Goal: Information Seeking & Learning: Check status

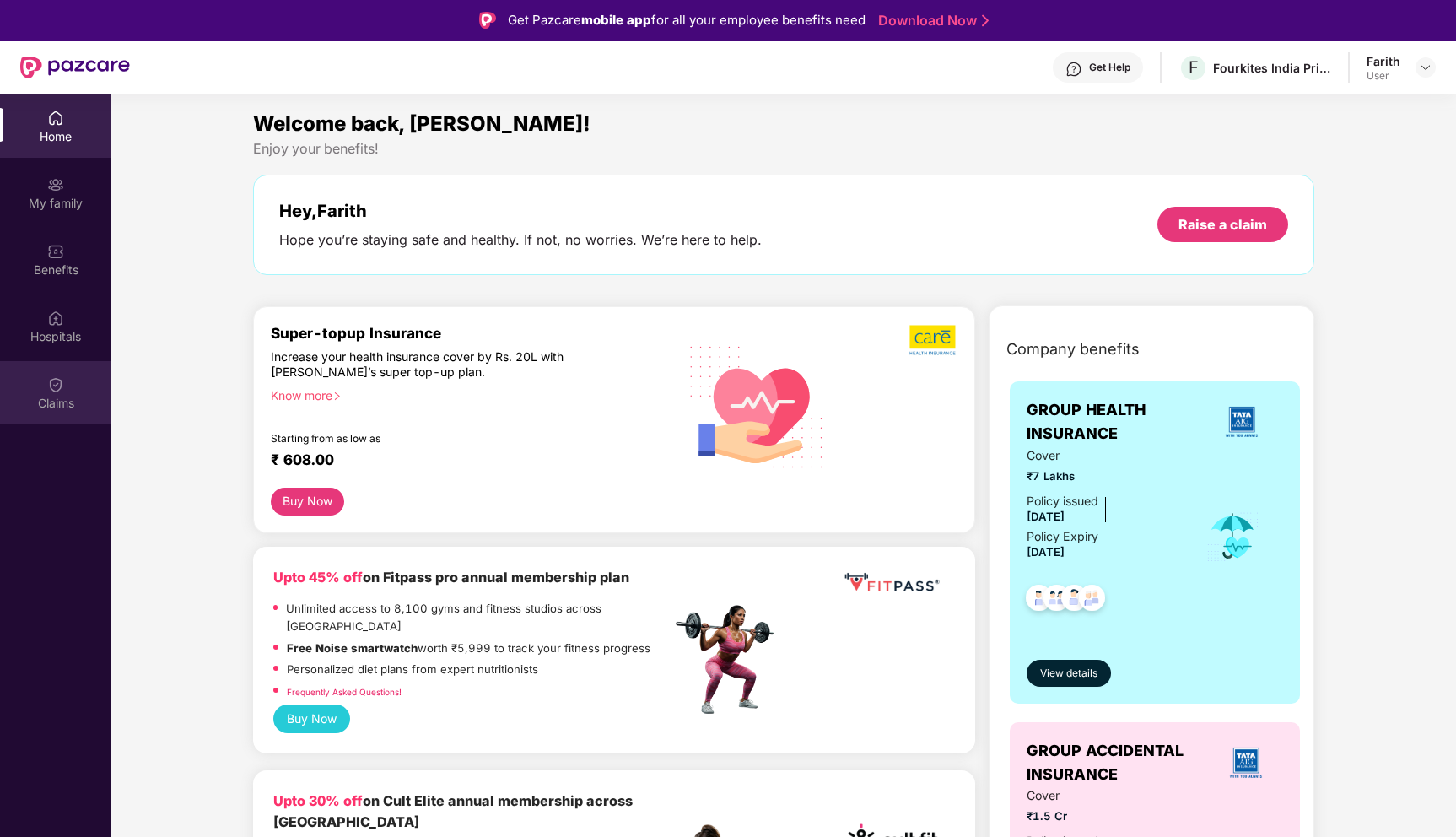
click at [46, 393] on div "Claims" at bounding box center [55, 393] width 111 height 64
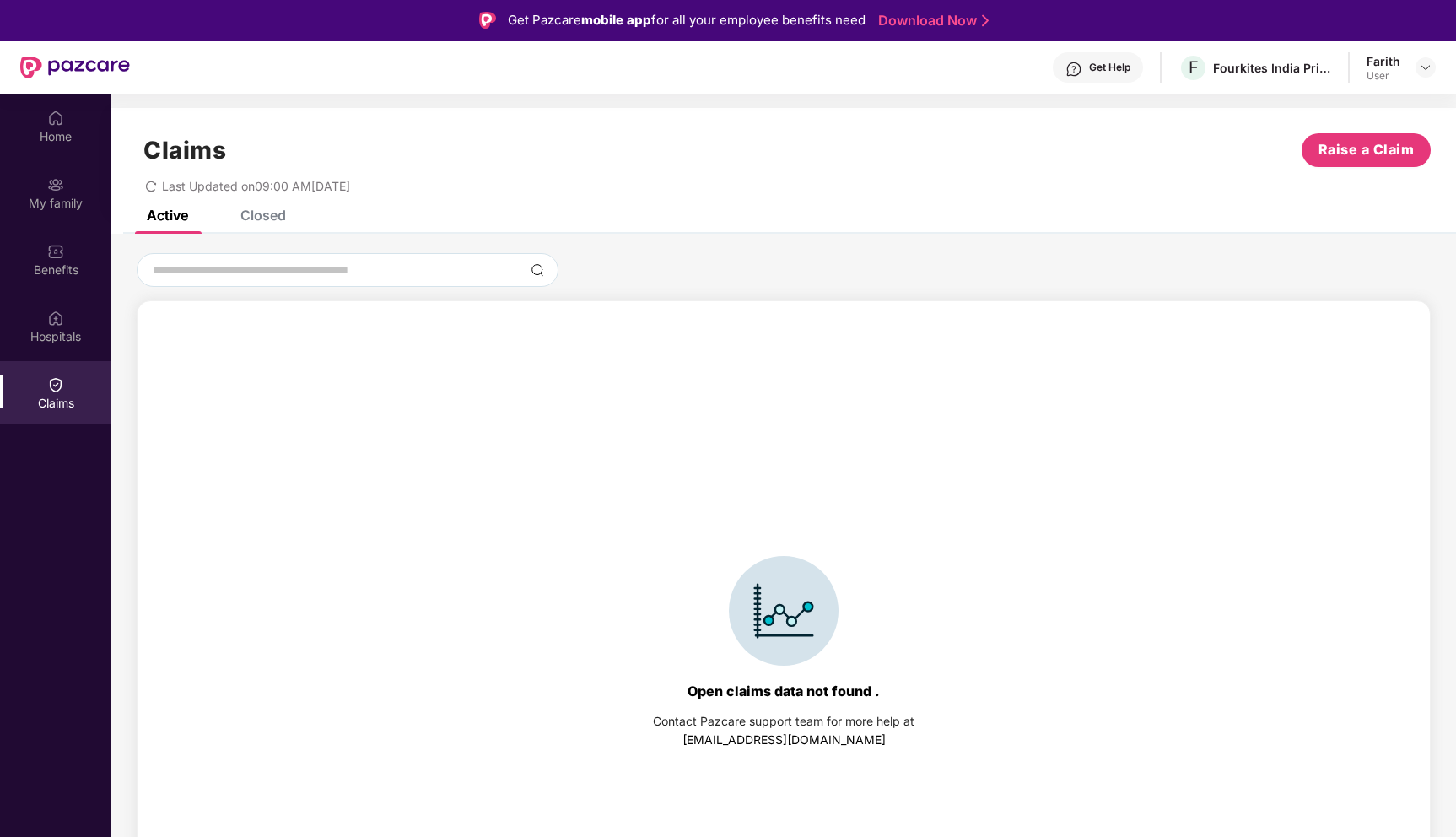
click at [262, 214] on div "Closed" at bounding box center [263, 215] width 46 height 17
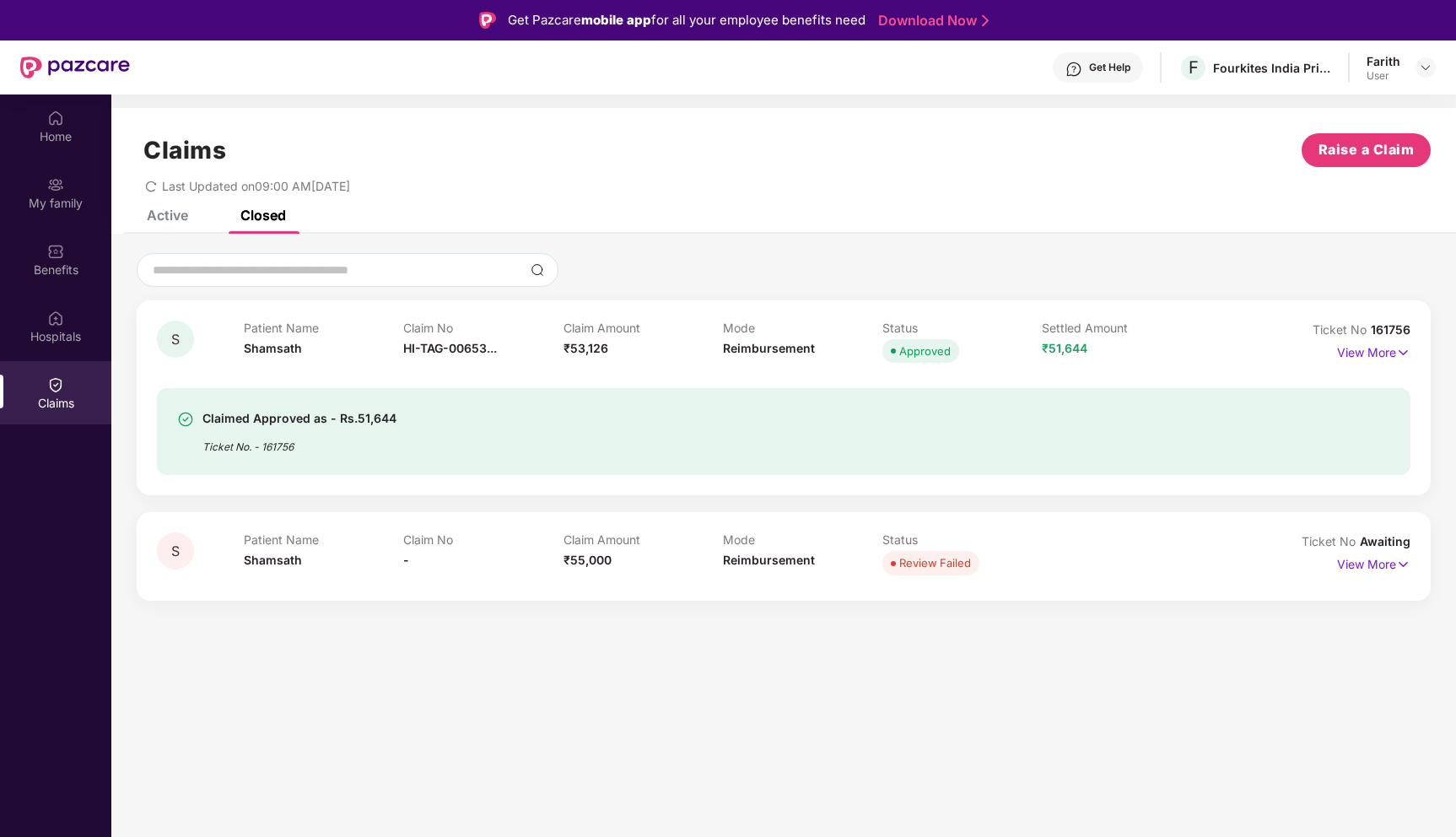
click at [903, 347] on div "Approved" at bounding box center [925, 351] width 51 height 17
click at [1390, 353] on p "View More" at bounding box center [1373, 350] width 73 height 23
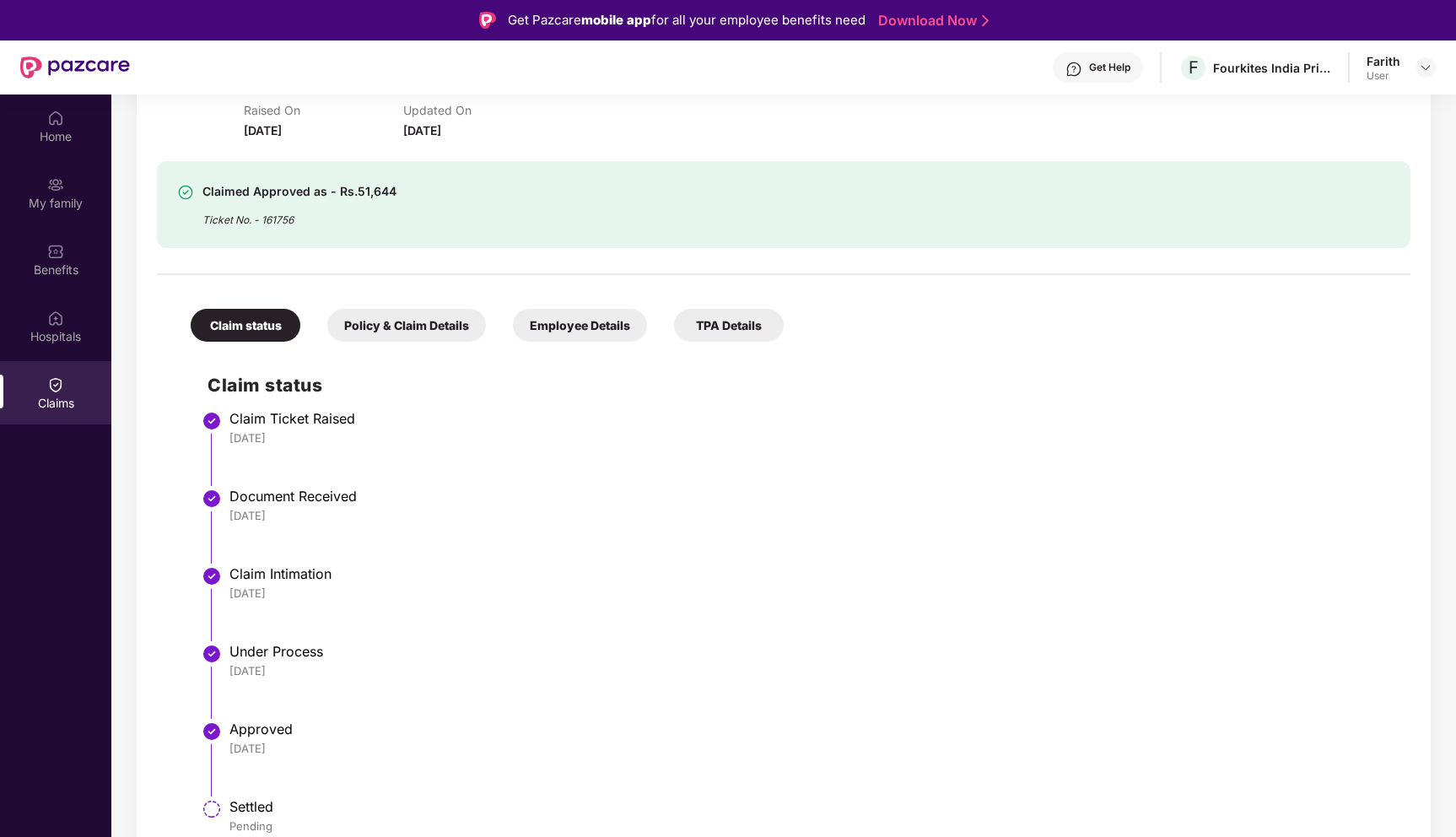
scroll to position [337, 0]
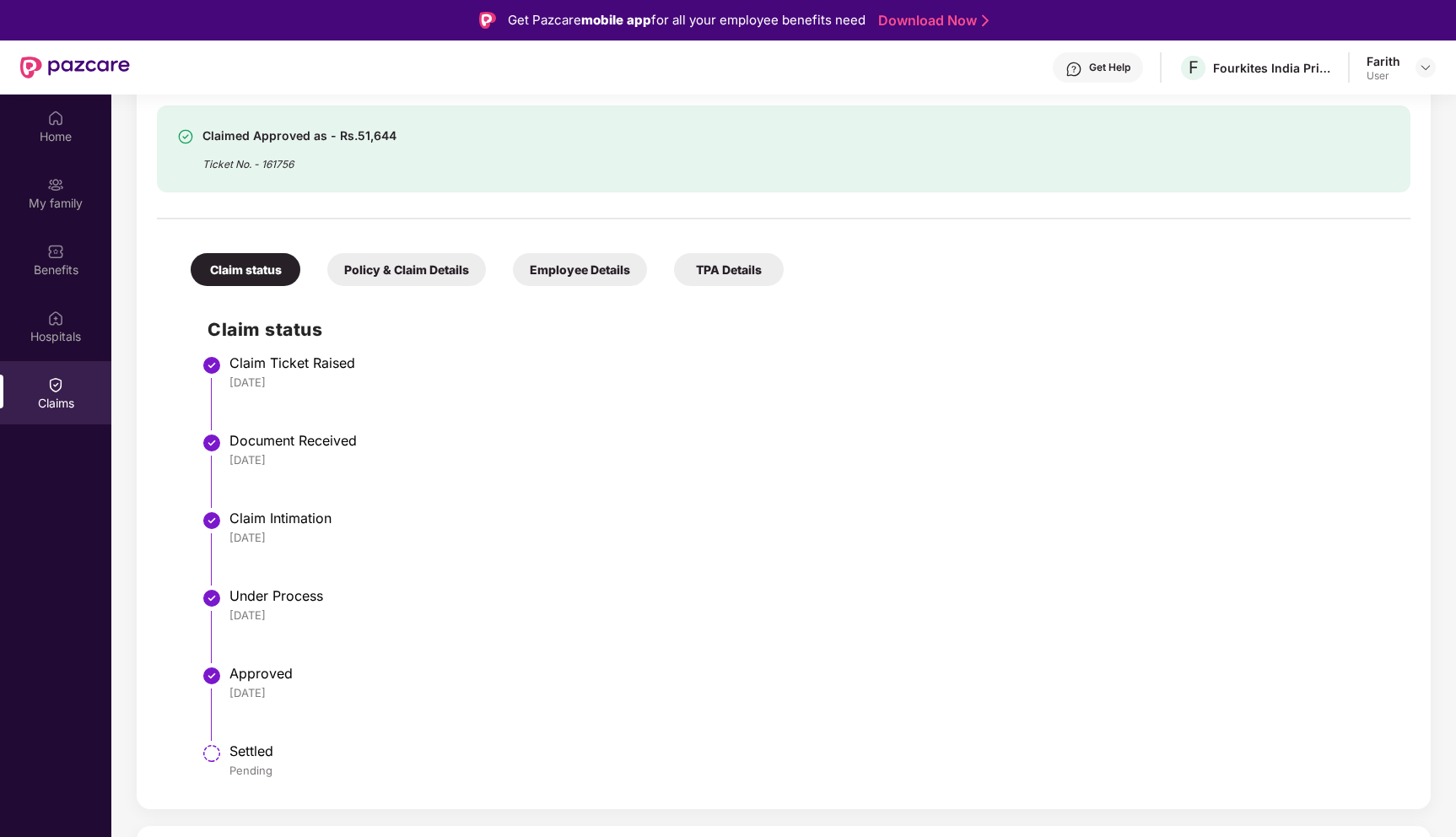
drag, startPoint x: 223, startPoint y: 747, endPoint x: 341, endPoint y: 746, distance: 118.0
click at [341, 746] on ul "Claim Ticket Raised [DATE] Document Received [DATE] Claim Intimation [DATE] Und…" at bounding box center [801, 575] width 1186 height 429
drag, startPoint x: 228, startPoint y: 773, endPoint x: 316, endPoint y: 773, distance: 88.0
click at [314, 773] on li "Settled Pending" at bounding box center [801, 769] width 1186 height 41
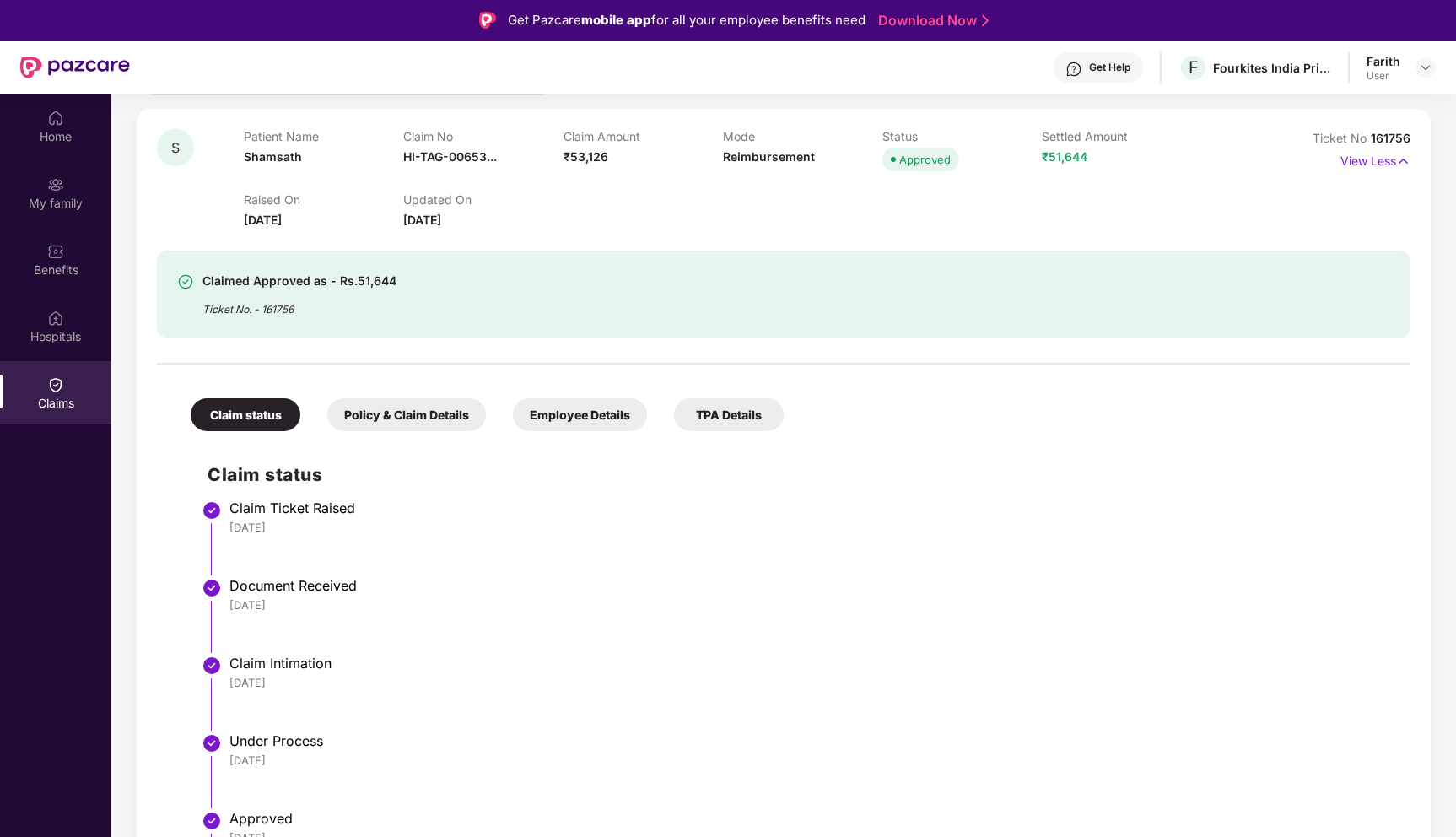
scroll to position [175, 0]
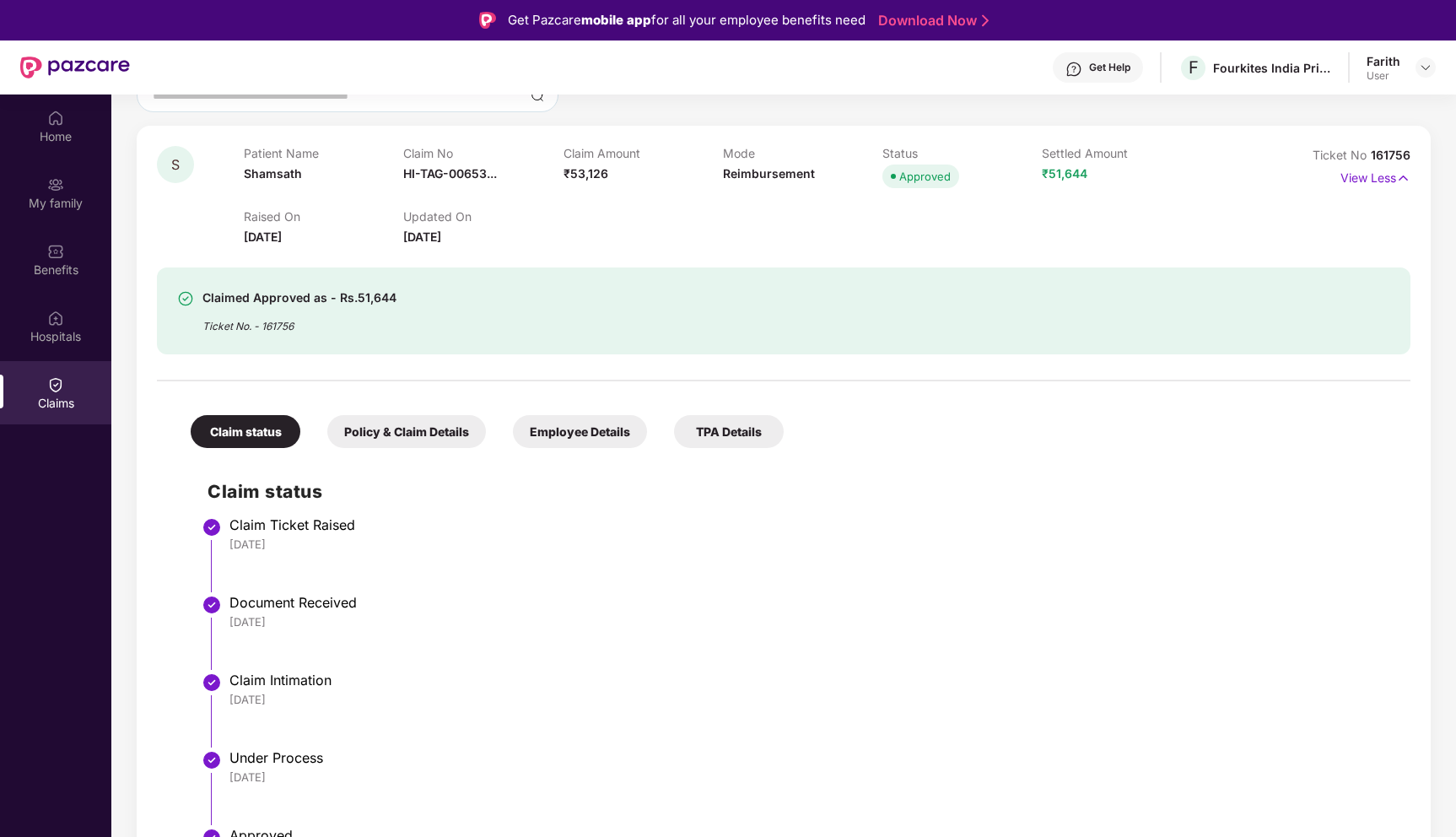
click at [393, 423] on div "Policy & Claim Details" at bounding box center [406, 432] width 158 height 33
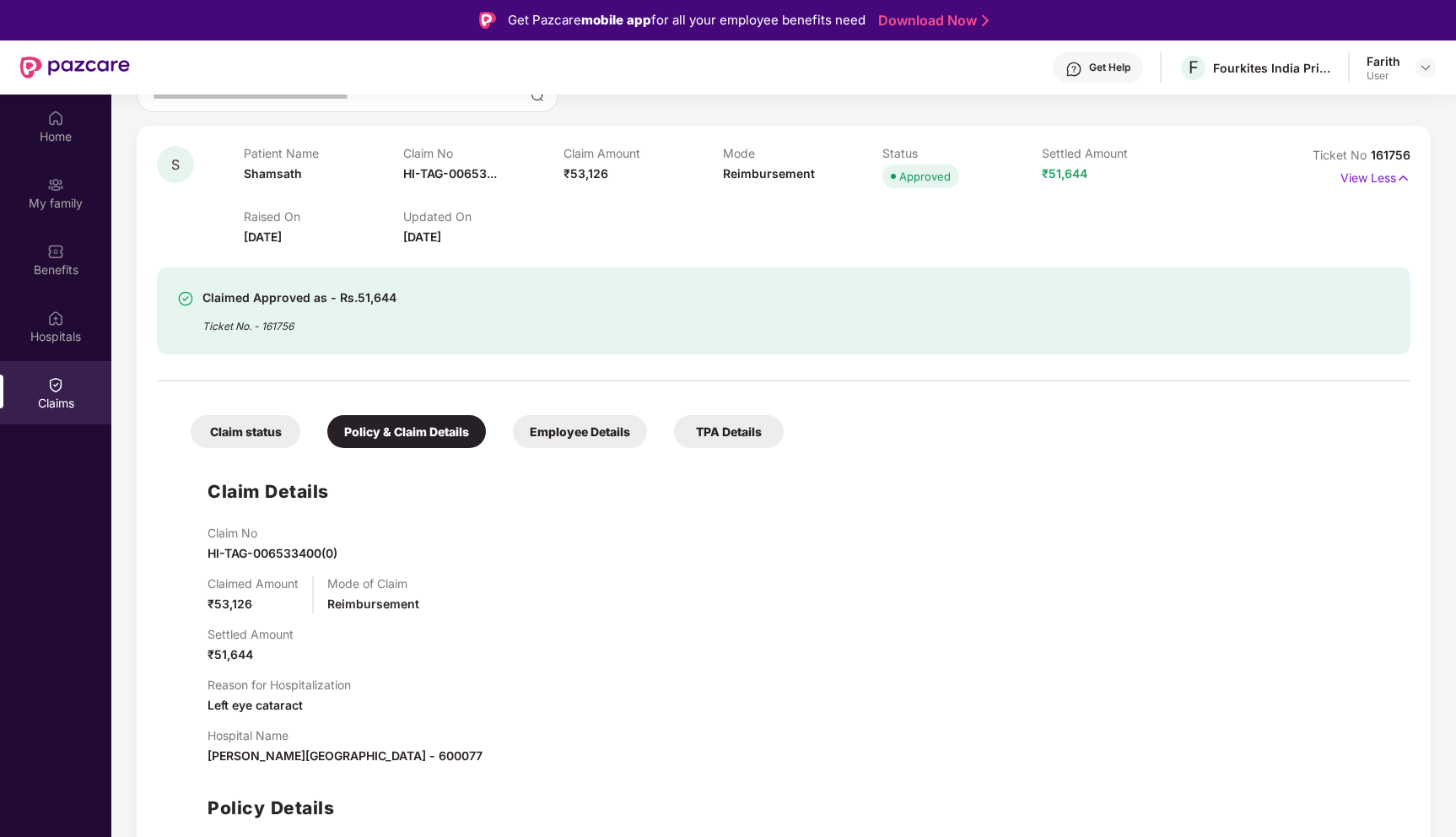
scroll to position [329, 0]
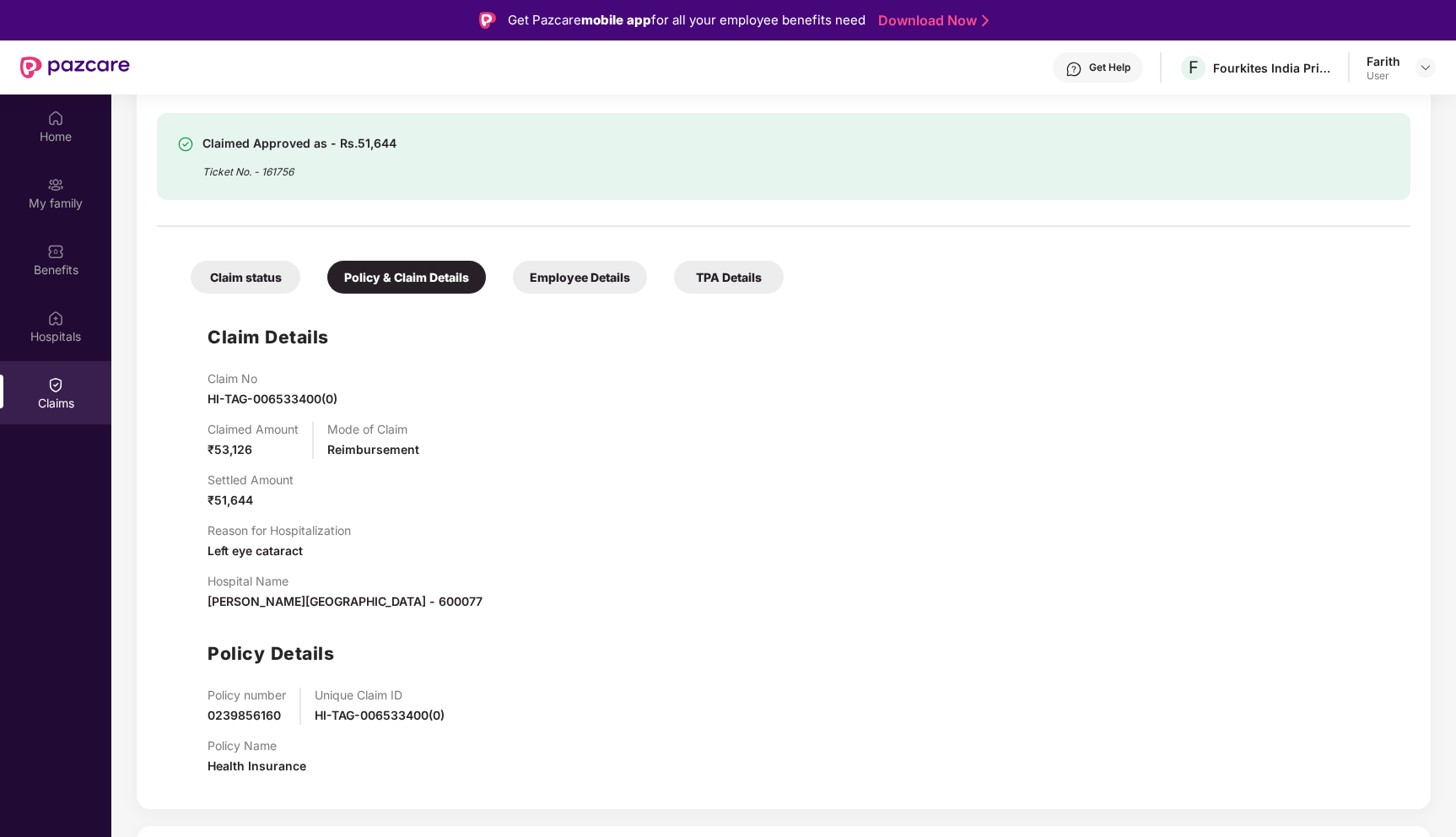
click at [232, 499] on span "₹51,644" at bounding box center [230, 499] width 46 height 14
click at [232, 551] on span "Left eye cataract" at bounding box center [255, 550] width 95 height 14
click at [232, 591] on div "Hospital Name [PERSON_NAME][GEOGRAPHIC_DATA] , [GEOGRAPHIC_DATA] , [GEOGRAPHIC_…" at bounding box center [345, 592] width 275 height 37
click at [243, 672] on div "Claim No HI-TAG-006533400(0) Claimed Amount ₹53,126 Mode of Claim Reimbursement…" at bounding box center [801, 580] width 1186 height 418
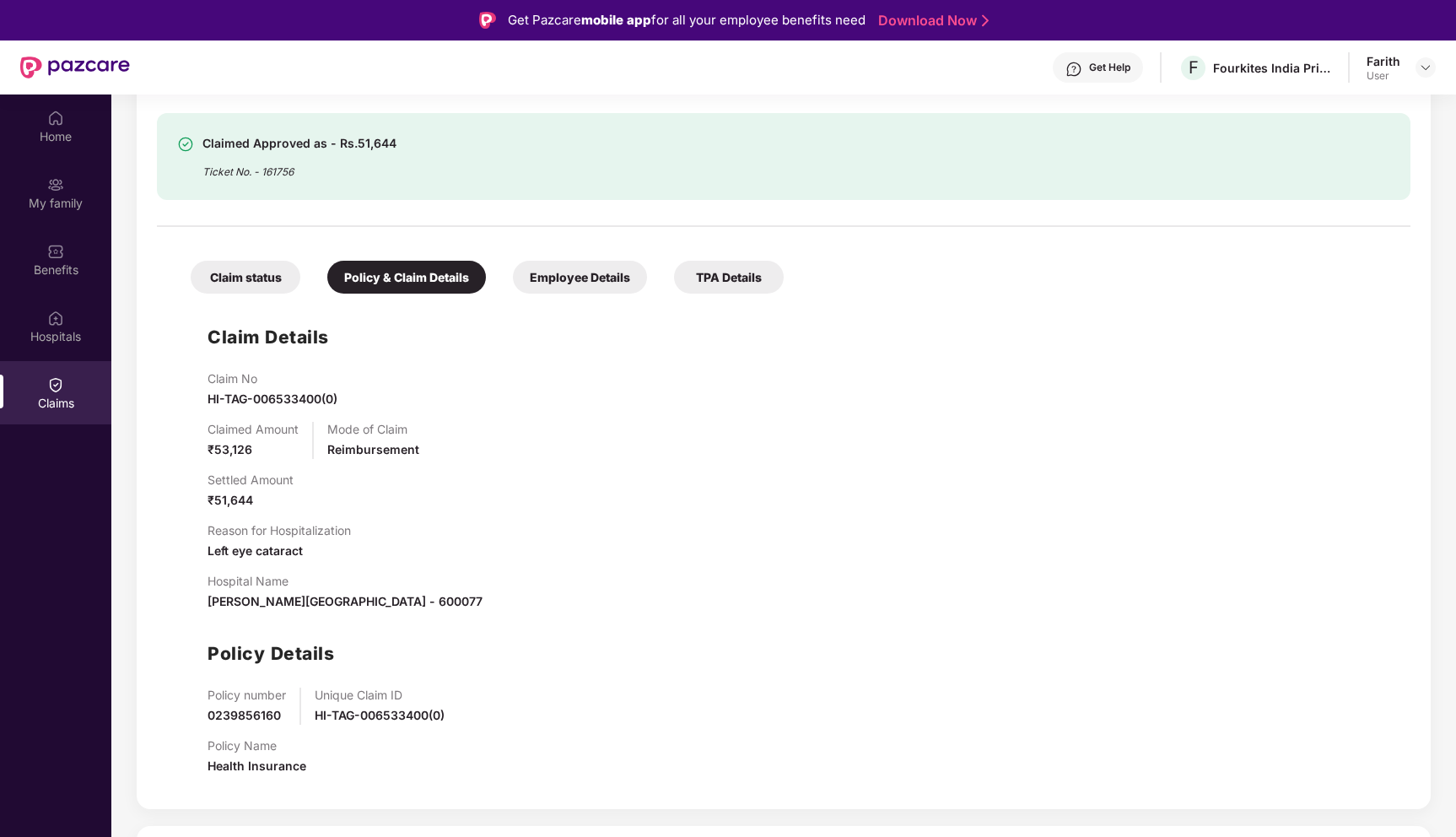
click at [240, 699] on p "Policy number" at bounding box center [247, 695] width 79 height 14
click at [355, 712] on span "HI-TAG-006533400(0)" at bounding box center [379, 715] width 130 height 14
click at [288, 761] on span "Health Insurance" at bounding box center [257, 765] width 99 height 14
click at [244, 388] on div "Claim No HI-TAG-006533400(0)" at bounding box center [272, 389] width 130 height 37
click at [217, 455] on span "₹53,126" at bounding box center [230, 449] width 45 height 14
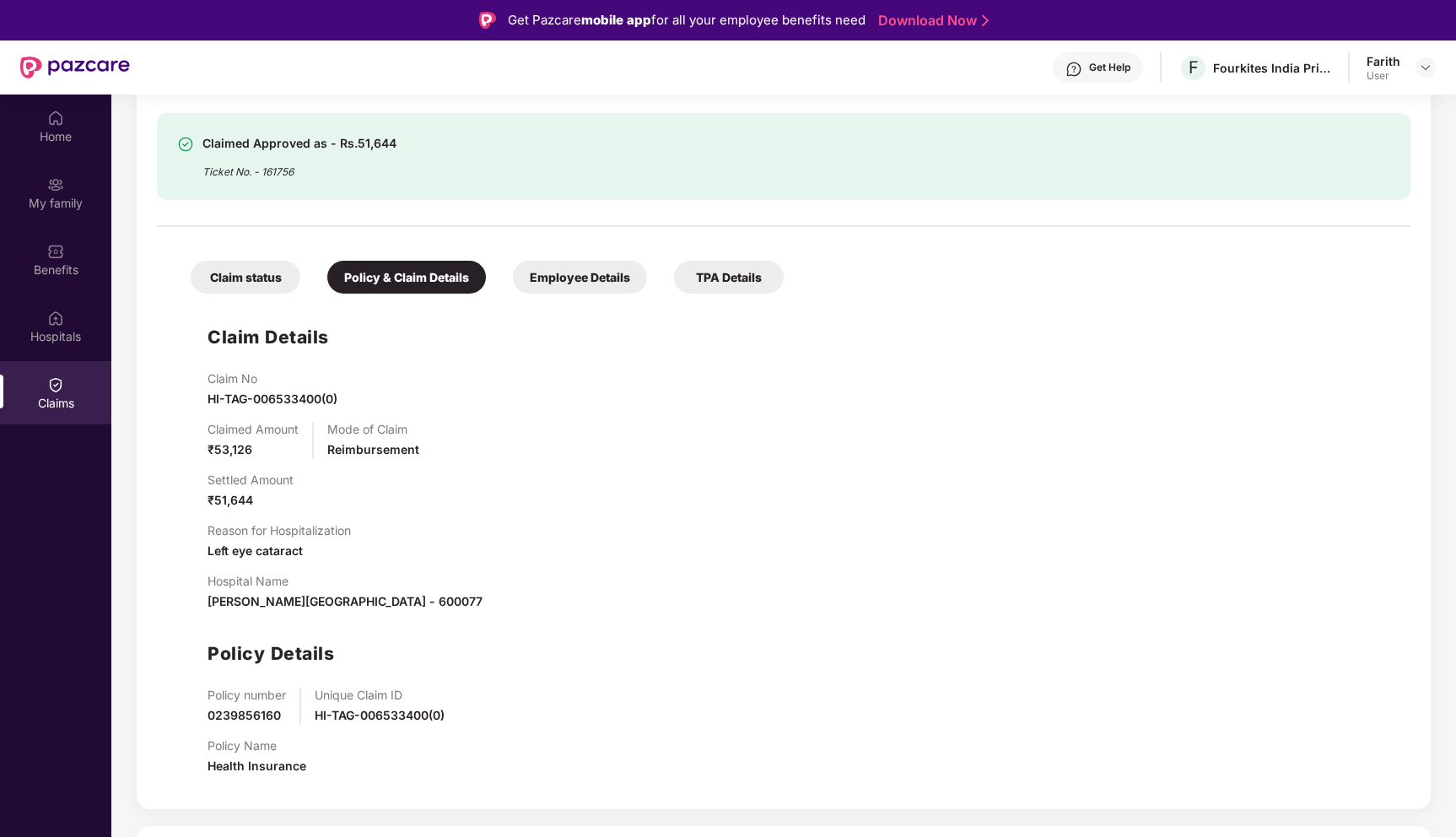
click at [427, 455] on div "Claimed Amount ₹53,126 Mode of Claim Reimbursement" at bounding box center [801, 440] width 1186 height 37
click at [252, 495] on span "₹51,644" at bounding box center [230, 499] width 46 height 14
click at [254, 567] on div "Claim No HI-TAG-006533400(0) Claimed Amount ₹53,126 Mode of Claim Reimbursement…" at bounding box center [801, 580] width 1186 height 418
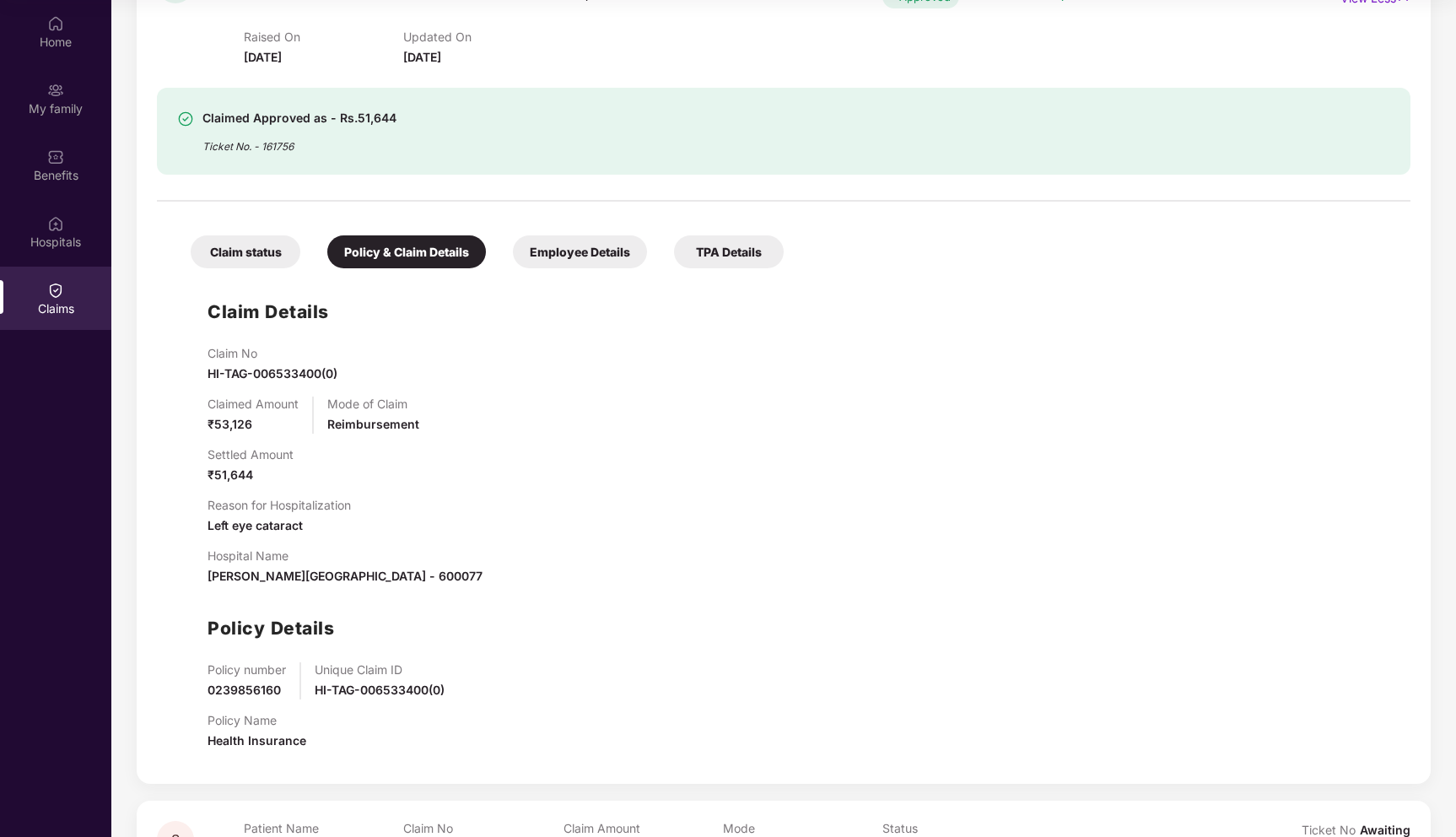
scroll to position [248, 0]
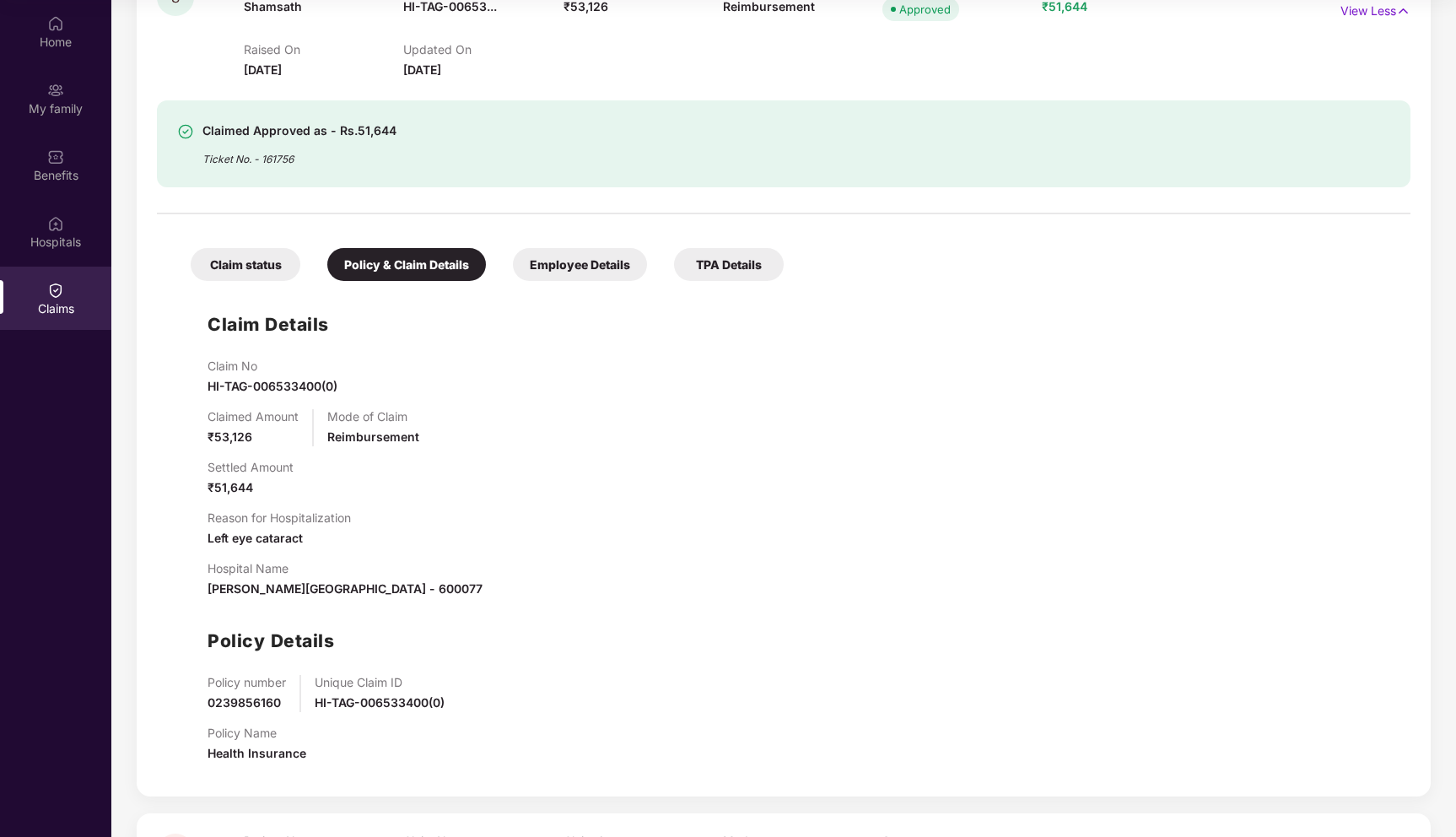
click at [551, 284] on div "Claim status Policy & Claim Details Employee Details TPA Details Claim Details …" at bounding box center [783, 499] width 1253 height 553
click at [553, 277] on div "Employee Details" at bounding box center [580, 264] width 134 height 33
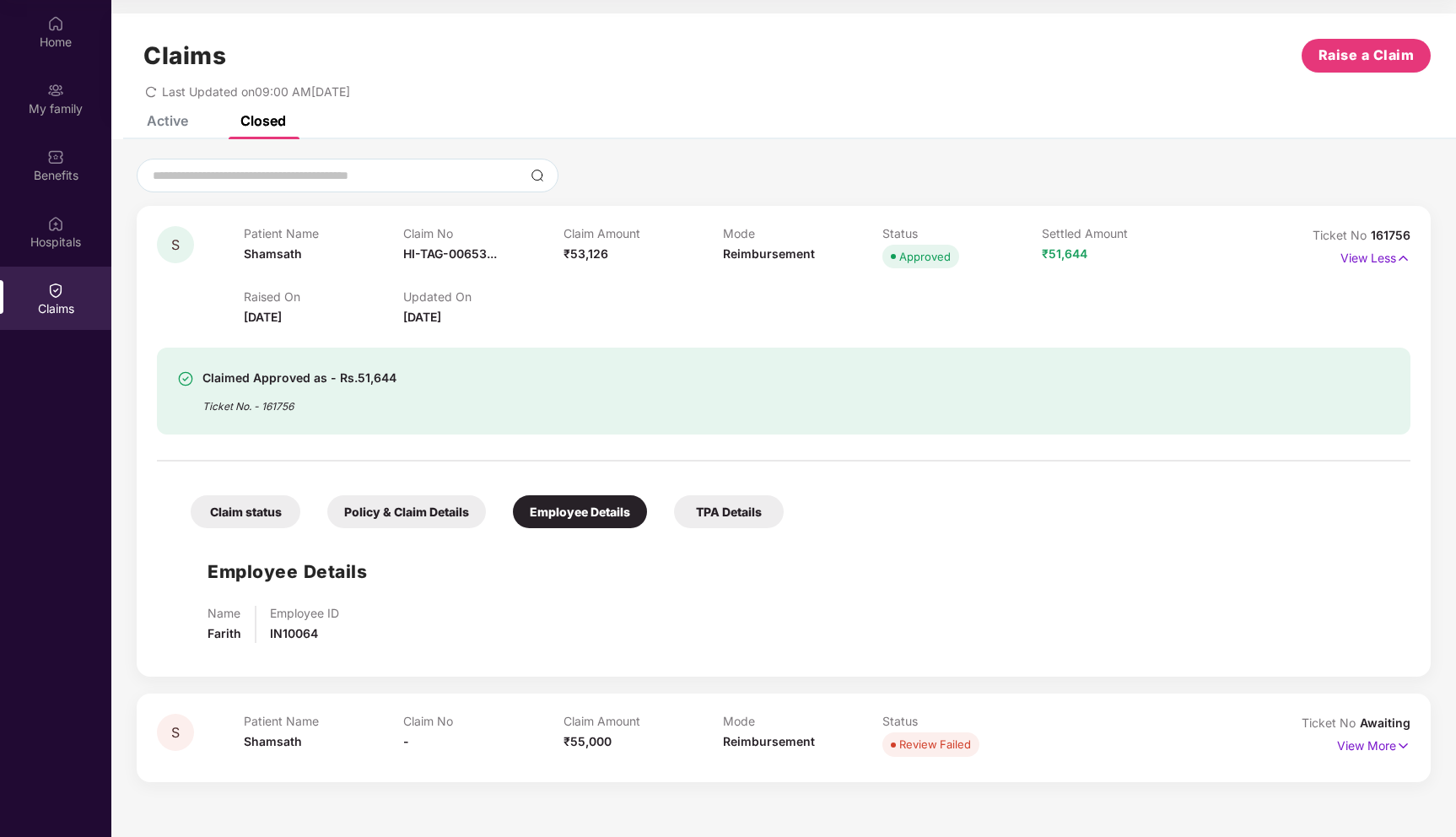
click at [737, 512] on div "TPA Details" at bounding box center [729, 512] width 110 height 33
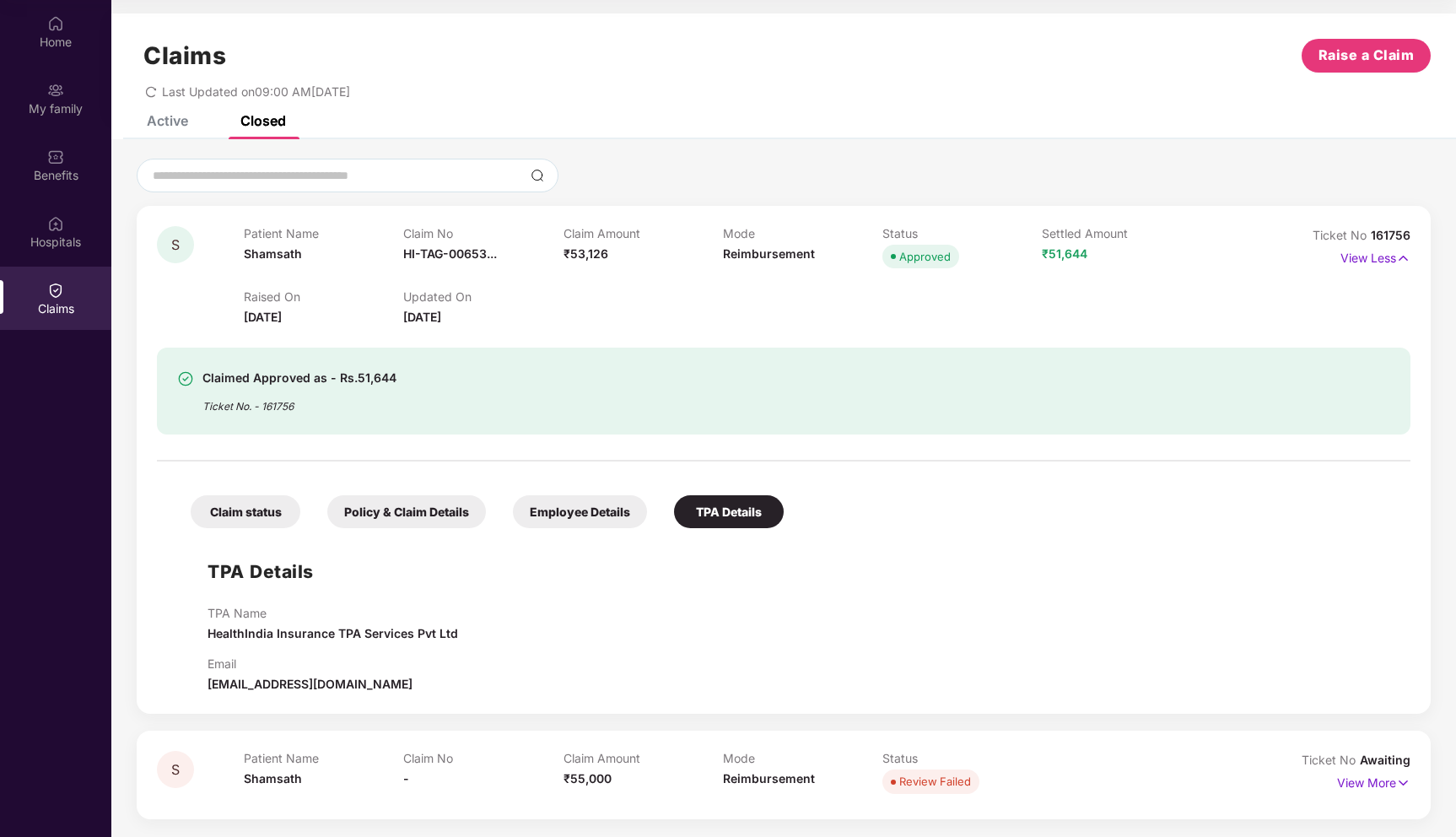
click at [247, 517] on div "Claim status" at bounding box center [246, 512] width 110 height 33
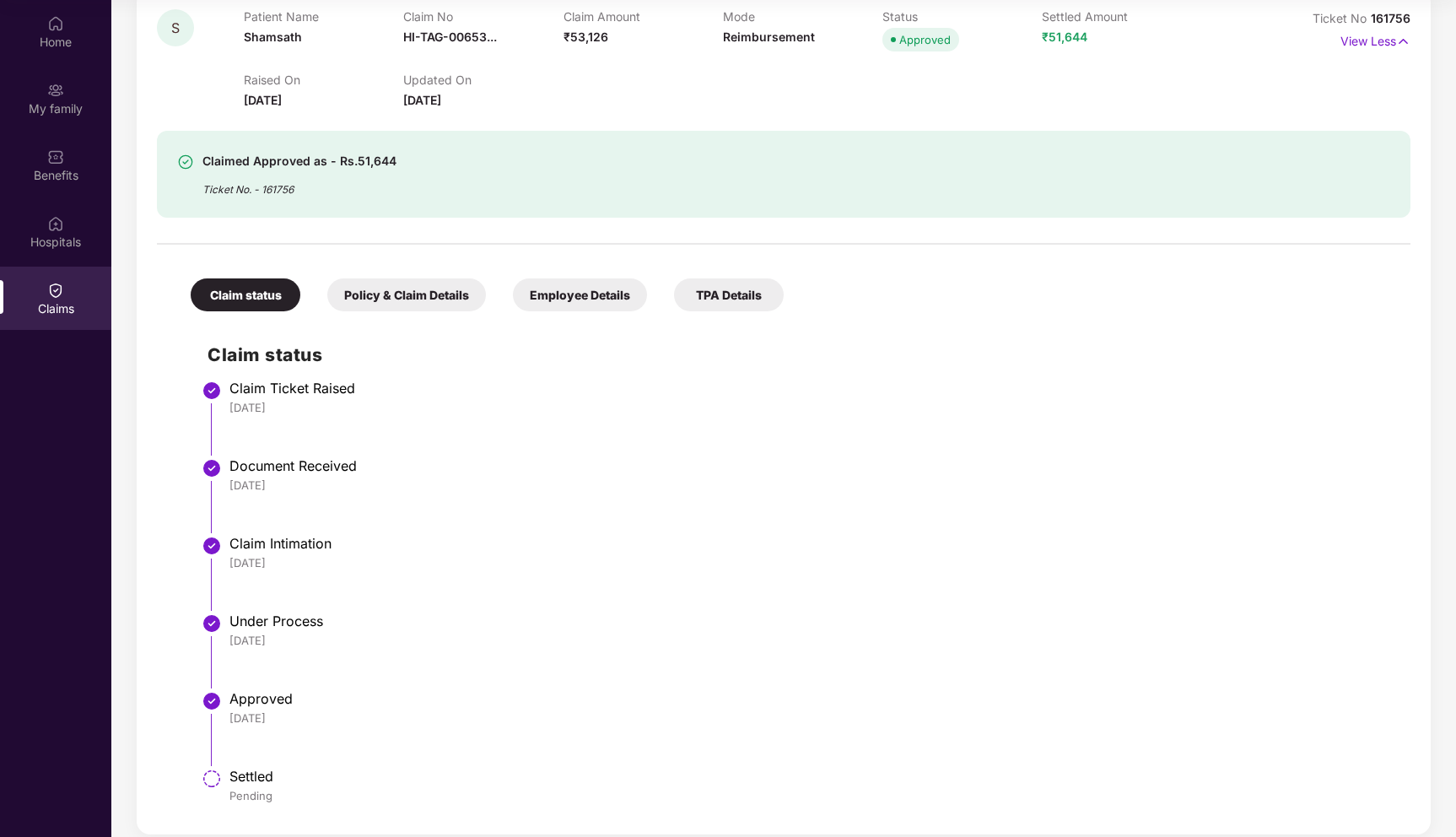
scroll to position [337, 0]
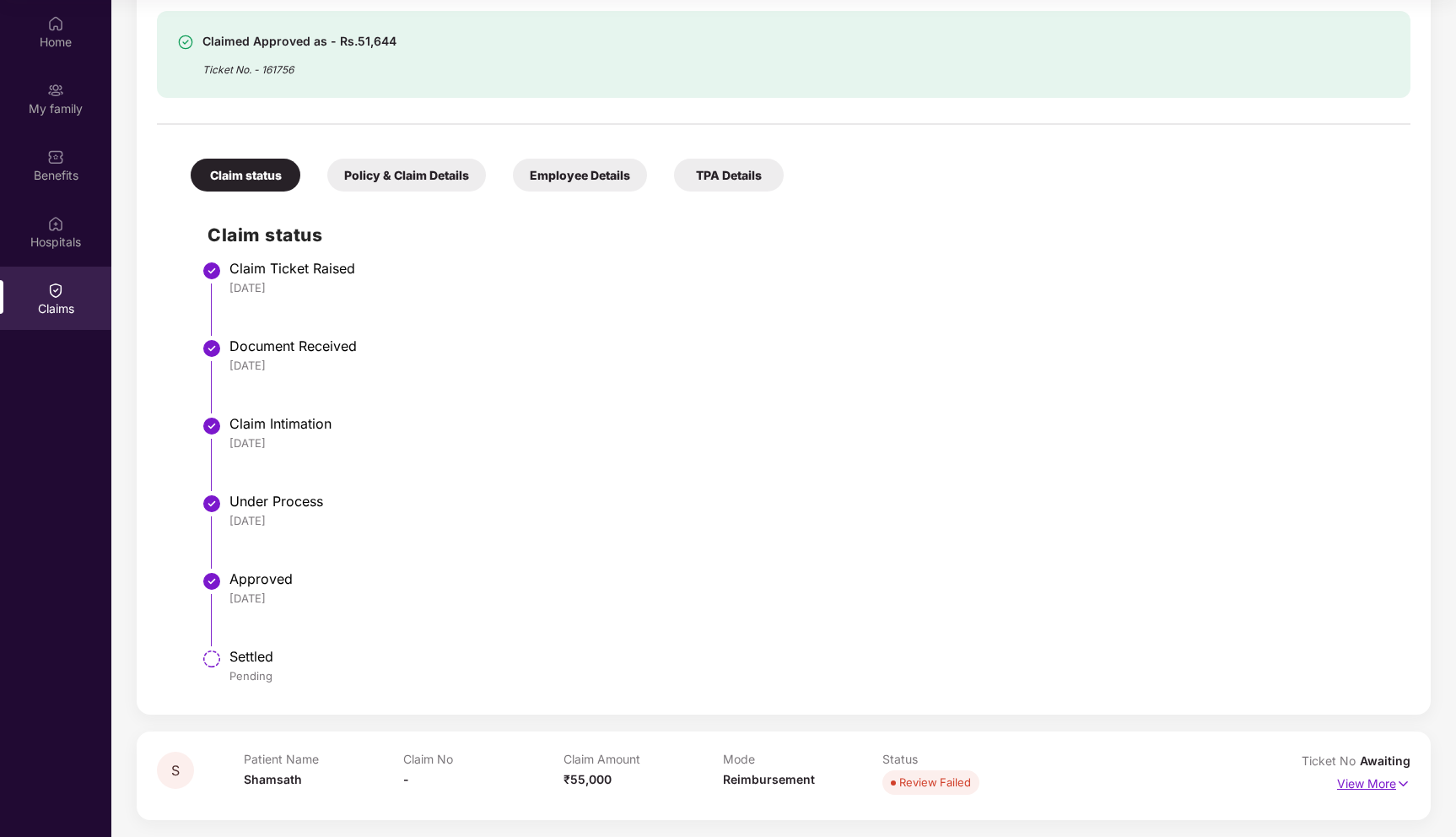
click at [1380, 790] on p "View More" at bounding box center [1373, 782] width 73 height 23
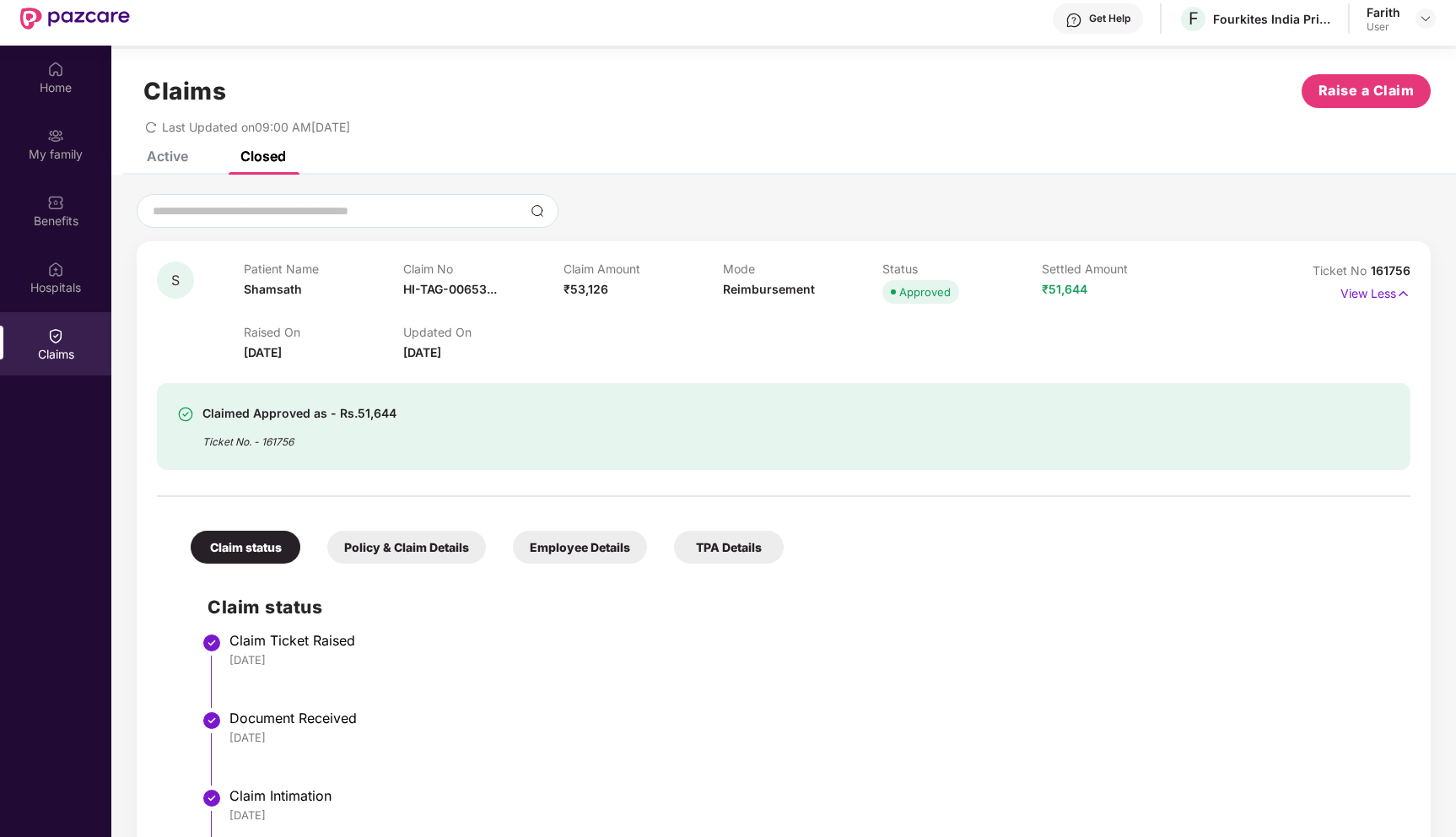
scroll to position [11, 0]
click at [59, 83] on div "Home" at bounding box center [55, 88] width 111 height 17
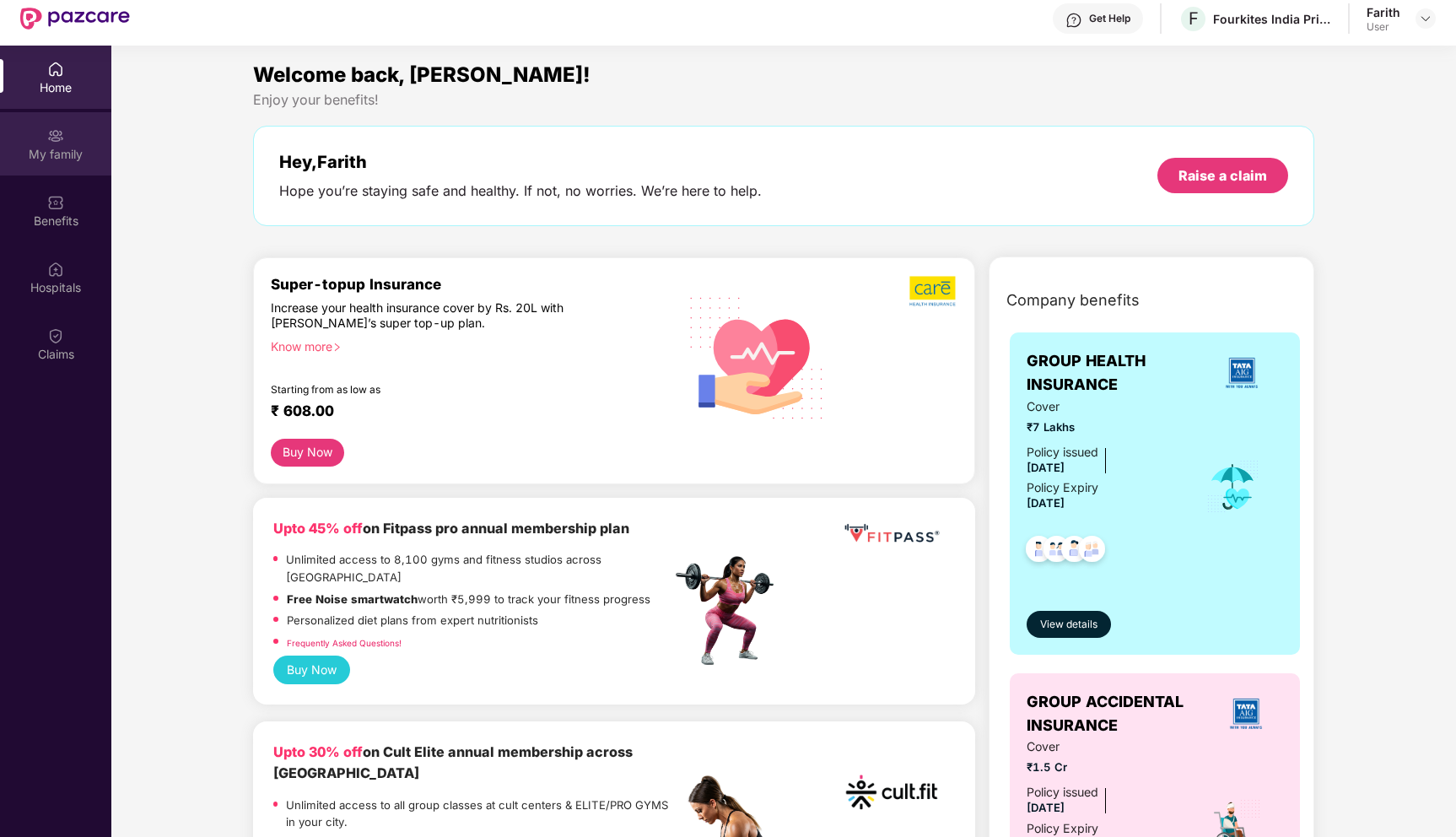
click at [83, 150] on div "My family" at bounding box center [55, 155] width 111 height 17
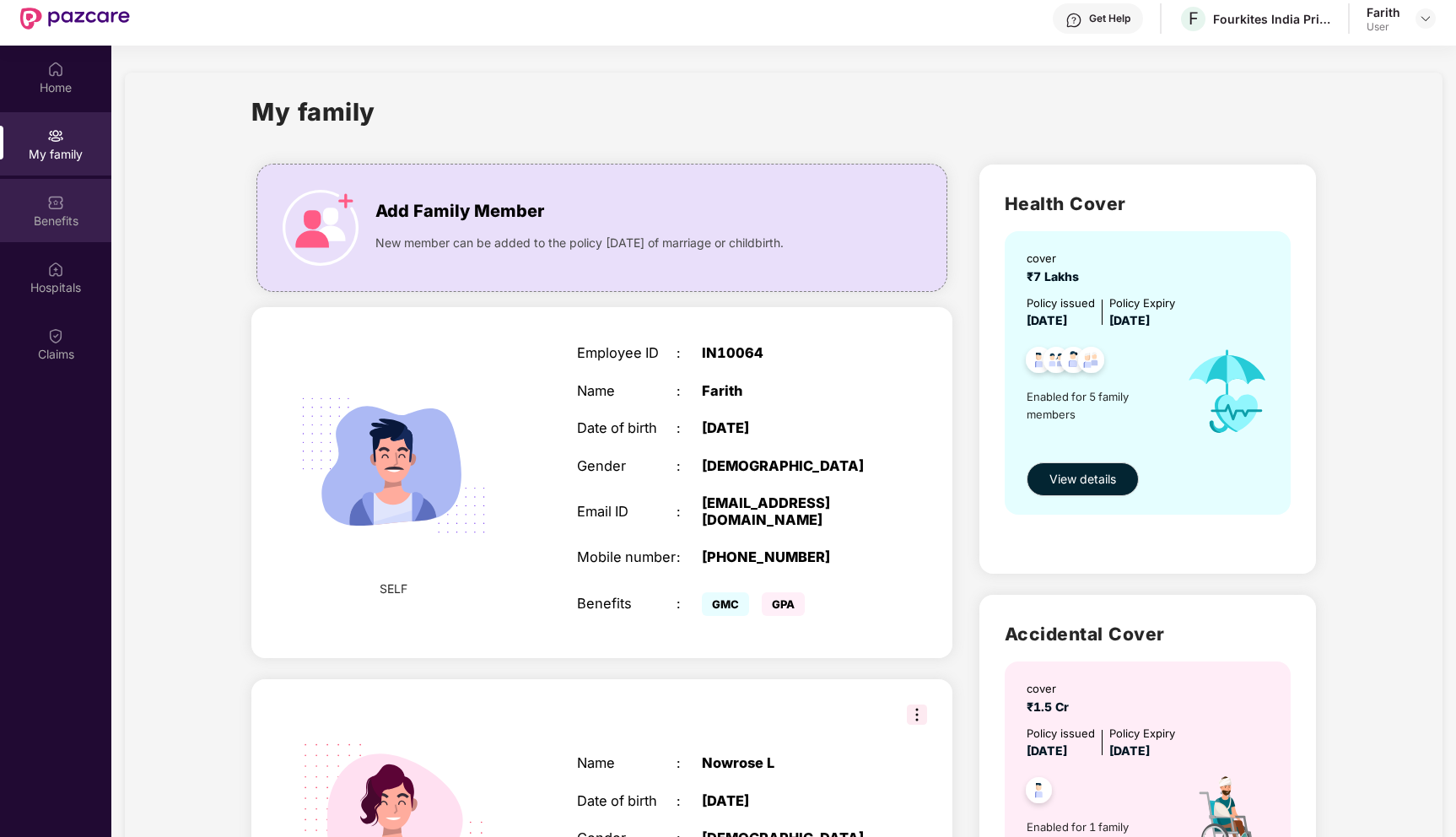
click at [72, 208] on div "Benefits" at bounding box center [55, 211] width 111 height 64
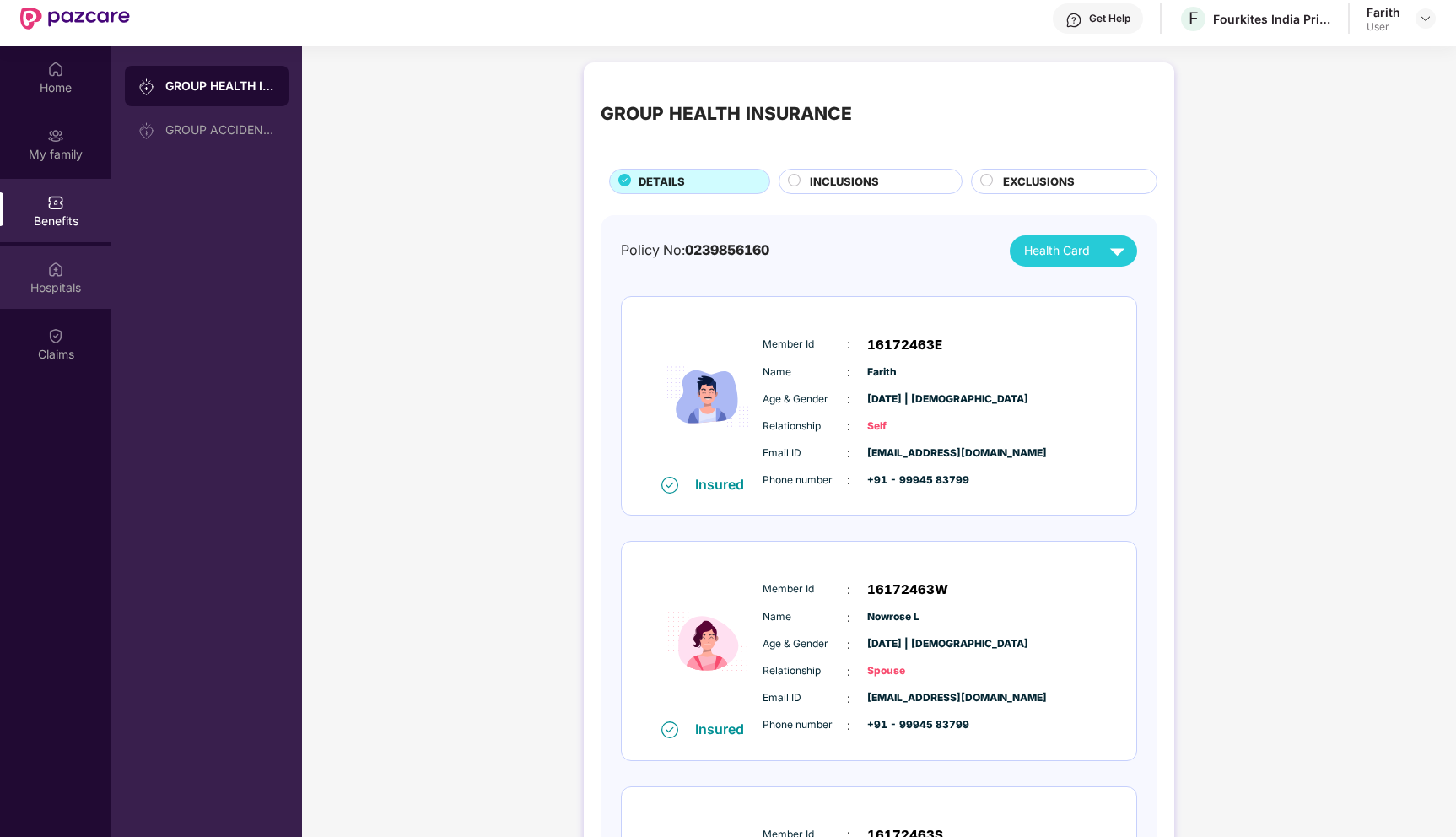
click at [38, 296] on div "Hospitals" at bounding box center [55, 277] width 111 height 64
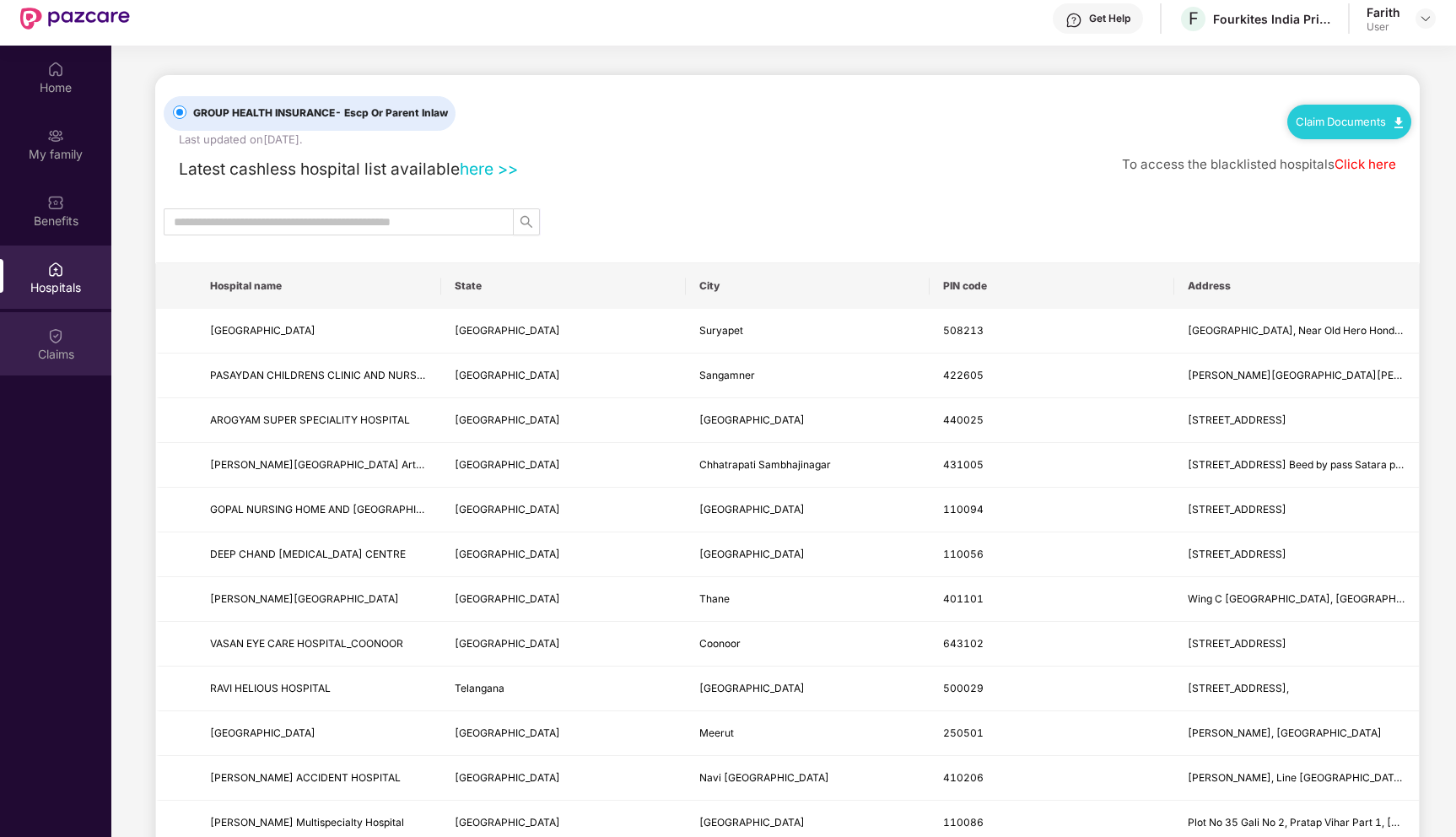
click at [44, 331] on div "Claims" at bounding box center [55, 344] width 111 height 64
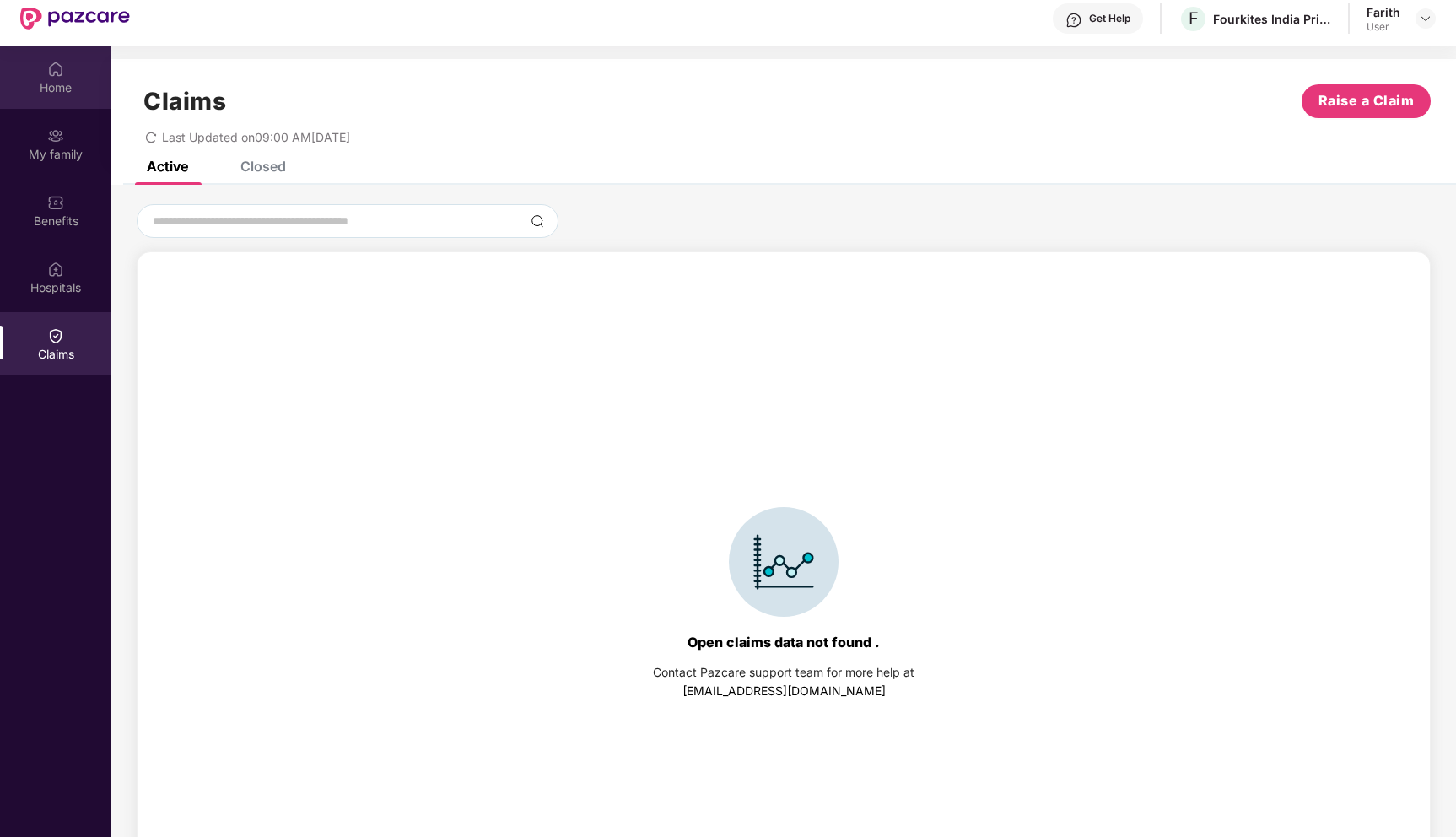
click at [59, 80] on div "Home" at bounding box center [55, 88] width 111 height 17
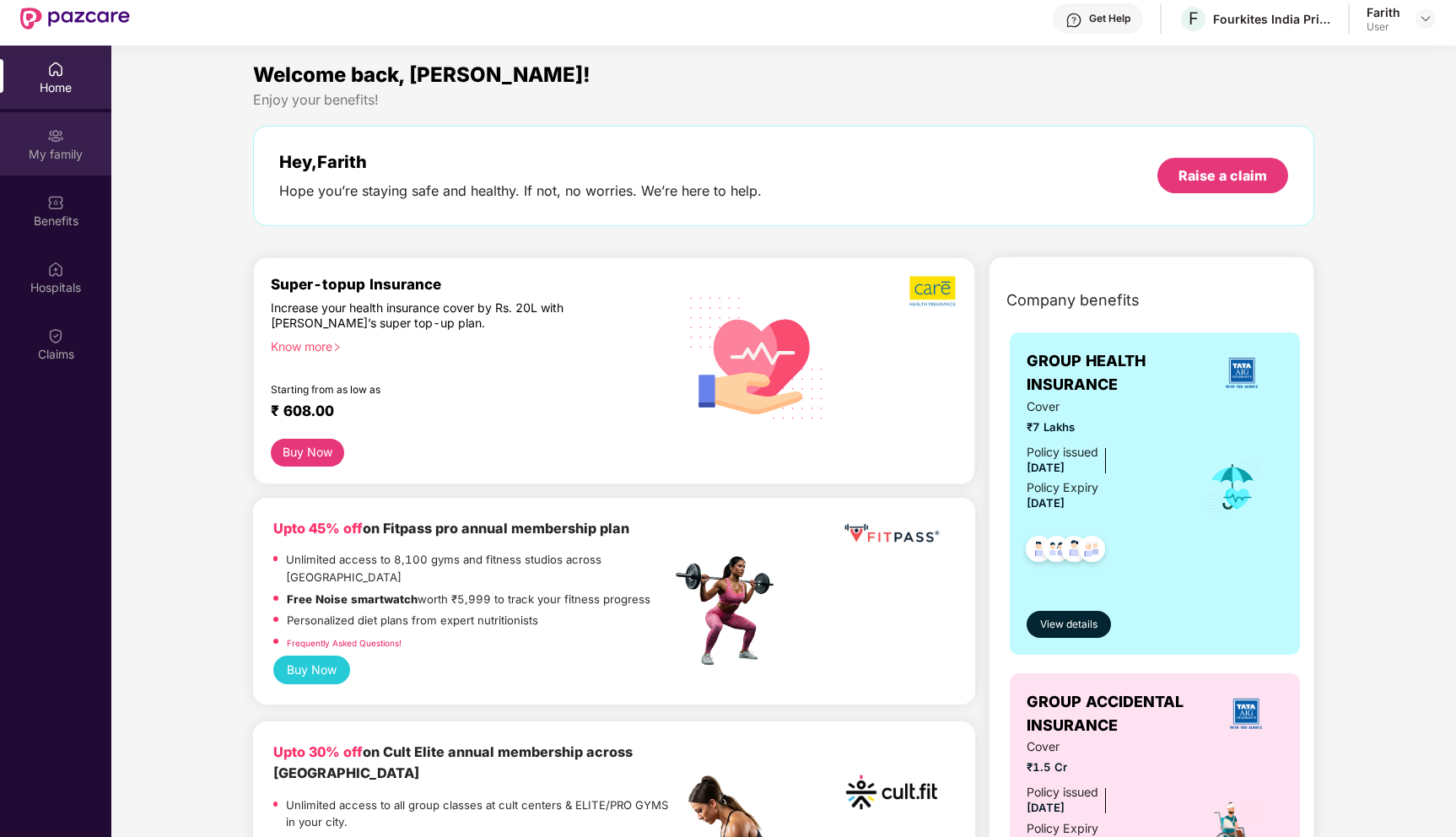
click at [65, 140] on div "My family" at bounding box center [55, 143] width 111 height 64
